Goal: Download file/media

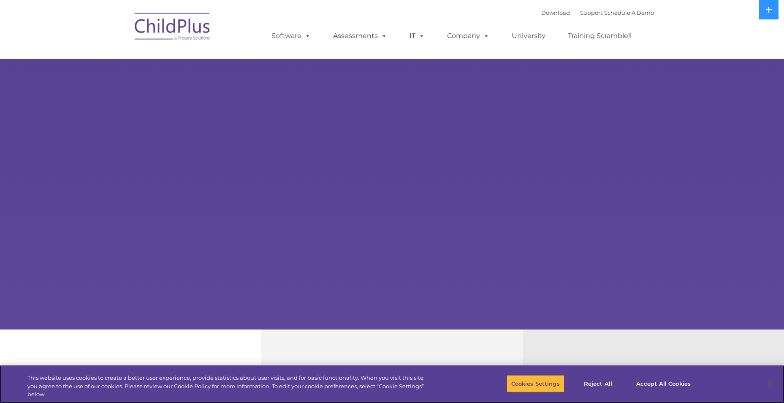
select select "MEDIUM"
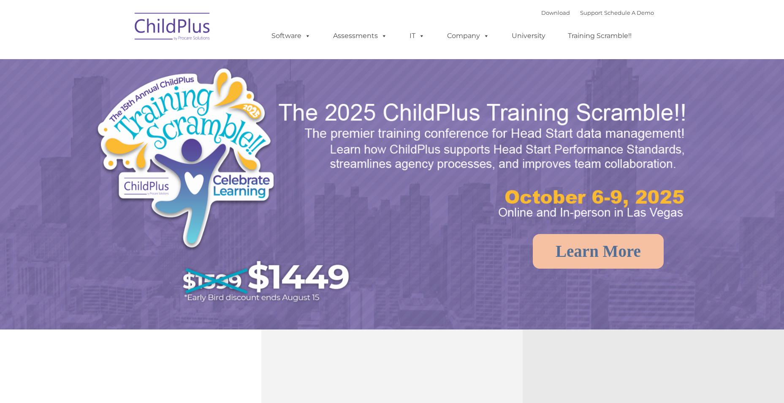
select select "MEDIUM"
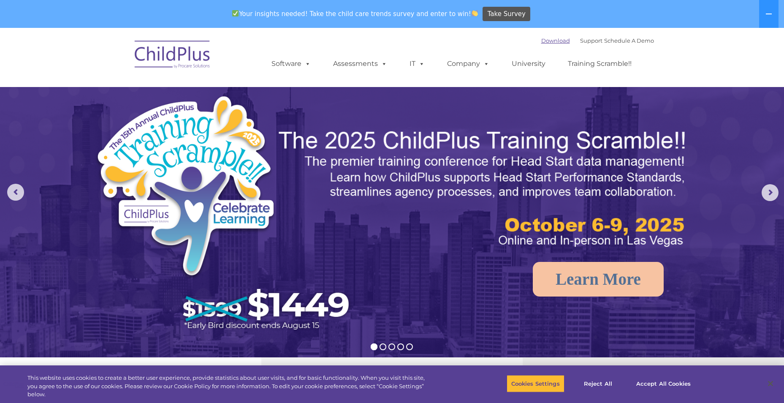
click at [552, 40] on link "Download" at bounding box center [556, 40] width 29 height 7
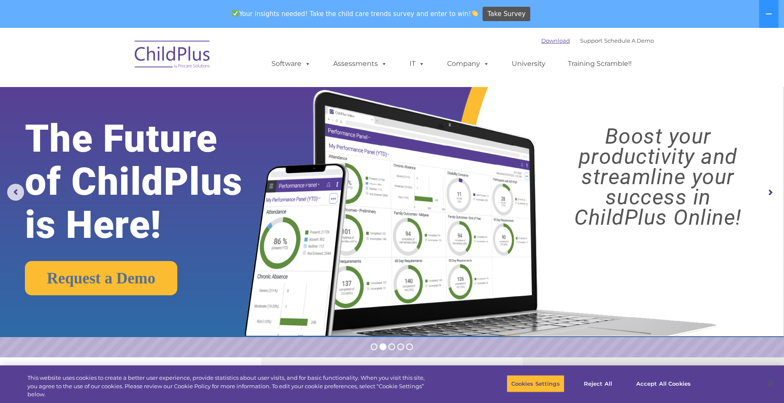
click at [542, 41] on link "Download" at bounding box center [556, 40] width 29 height 7
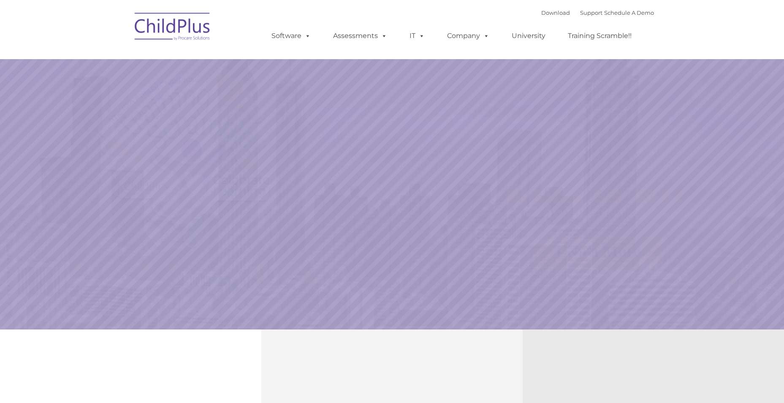
select select "MEDIUM"
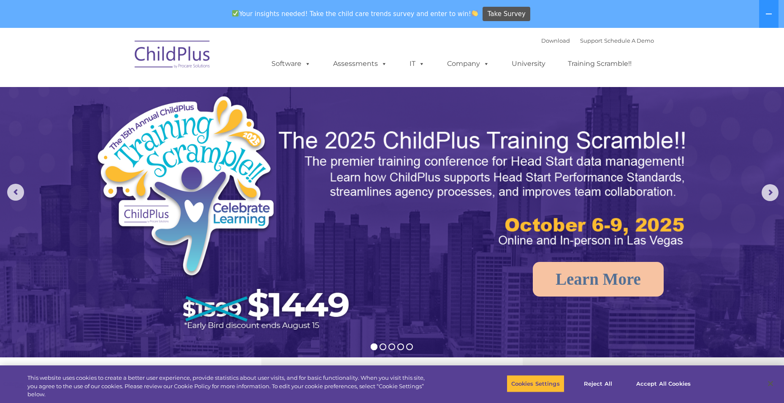
click at [178, 57] on img at bounding box center [173, 56] width 84 height 42
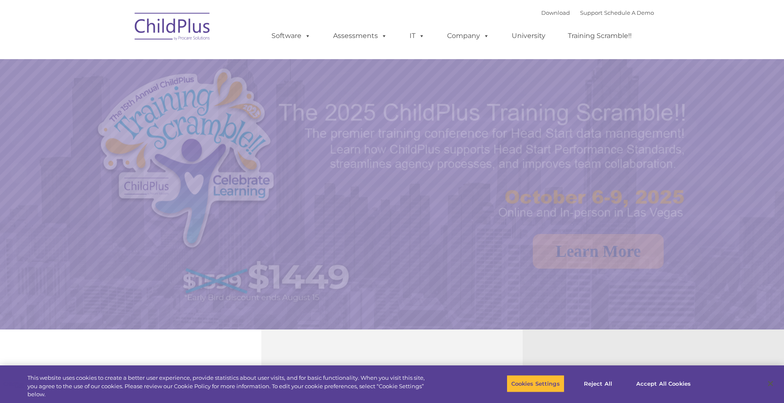
select select "MEDIUM"
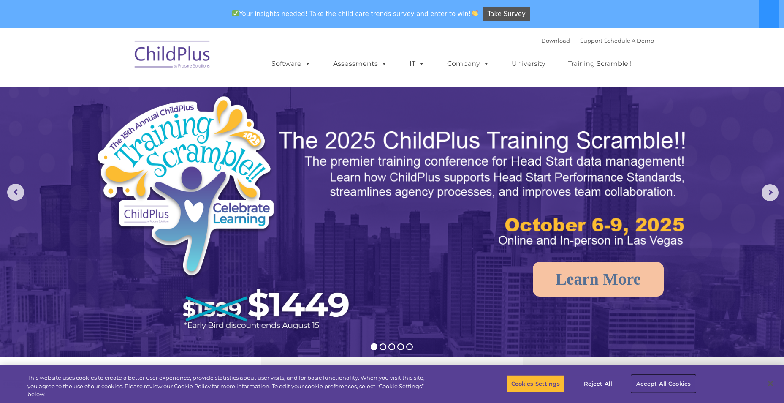
click at [662, 385] on button "Accept All Cookies" at bounding box center [664, 384] width 64 height 18
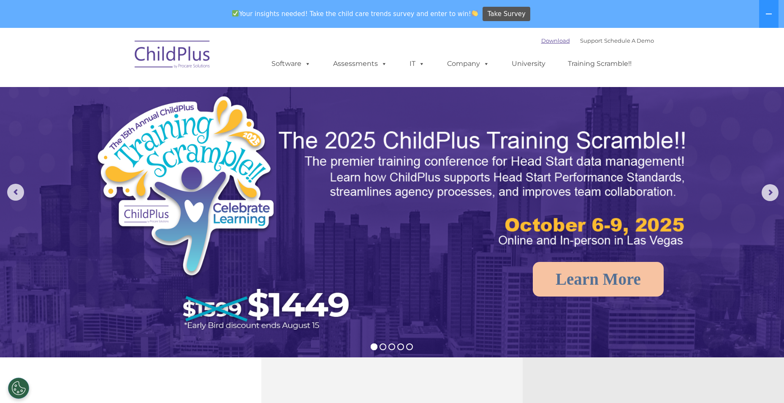
click at [542, 41] on link "Download" at bounding box center [556, 40] width 29 height 7
